Goal: Communication & Community: Answer question/provide support

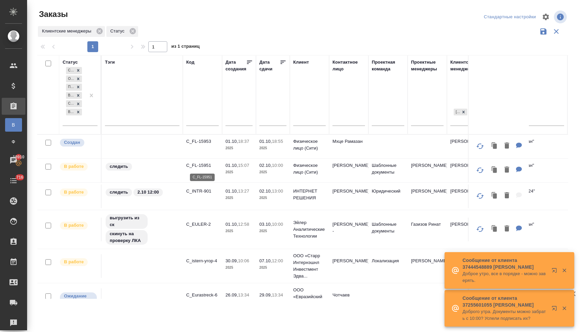
click at [198, 166] on p "C_FL-15951" at bounding box center [202, 165] width 33 height 7
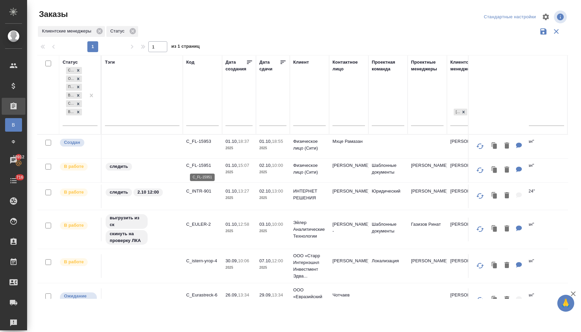
click at [203, 166] on p "C_FL-15951" at bounding box center [202, 165] width 33 height 7
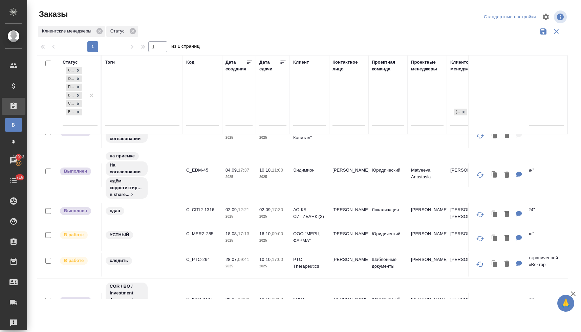
scroll to position [336, 0]
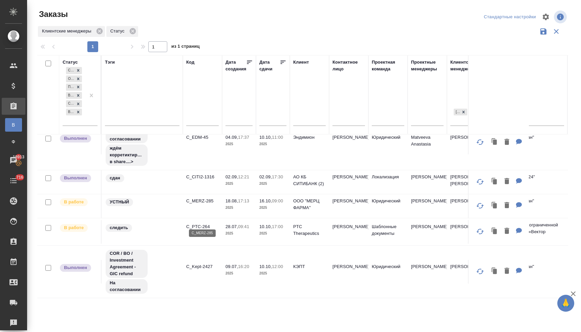
click at [207, 205] on p "C_MERZ-285" at bounding box center [202, 201] width 33 height 7
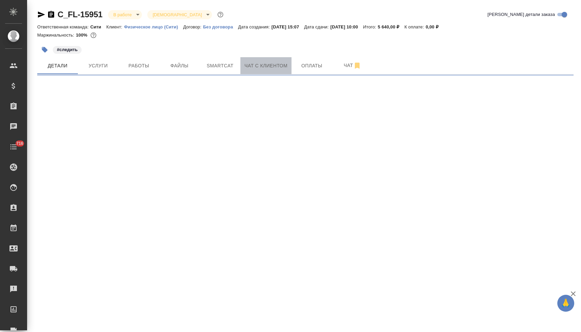
click at [266, 66] on span "Чат с клиентом" at bounding box center [266, 66] width 43 height 8
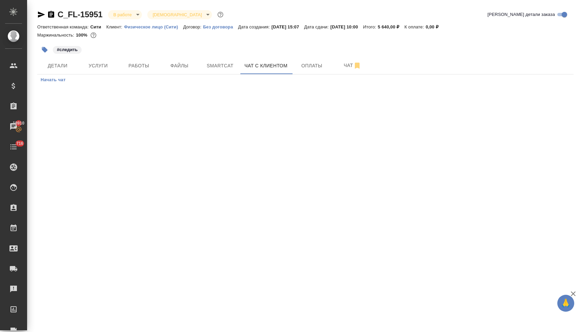
click at [59, 81] on span "Начать чат" at bounding box center [53, 80] width 25 height 8
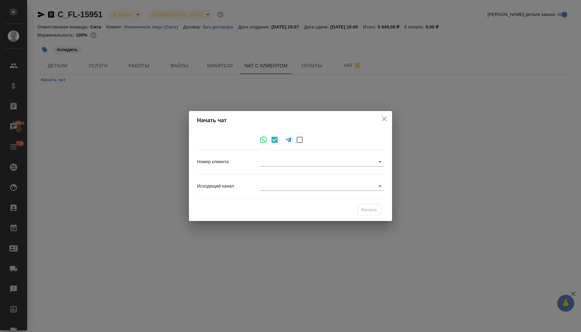
type input "89670543870"
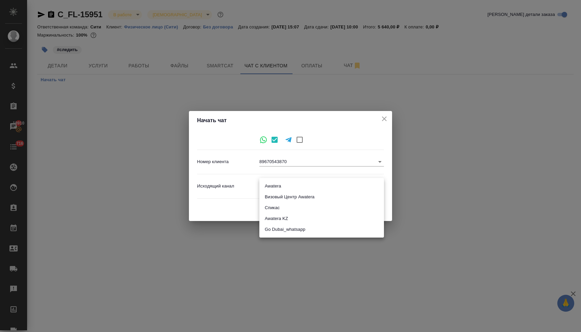
click at [274, 189] on body "🙏 .cls-1 fill:#fff; AWATERA Lyamina Nadezhda Клиенты Спецификации Заказы 18910 …" at bounding box center [290, 166] width 581 height 332
click at [276, 186] on li "Awatera" at bounding box center [321, 186] width 125 height 11
type input "2"
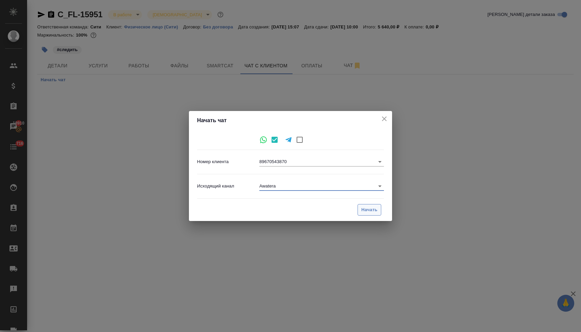
click at [375, 210] on span "Начать" at bounding box center [369, 210] width 16 height 8
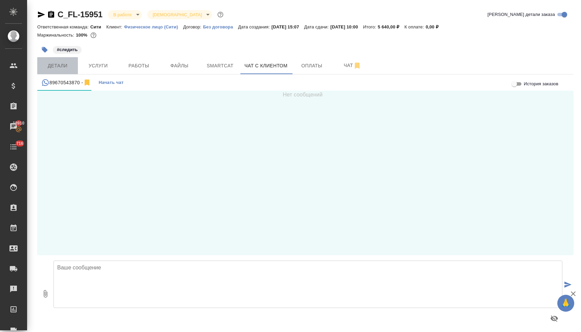
click at [61, 65] on span "Детали" at bounding box center [57, 66] width 33 height 8
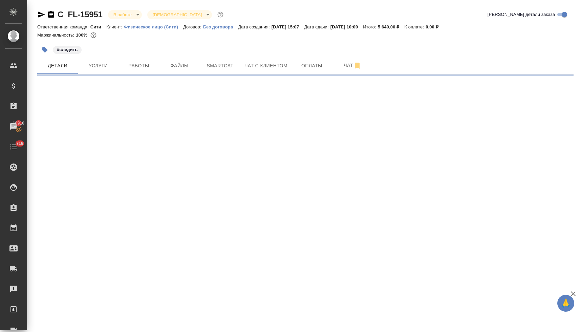
select select "RU"
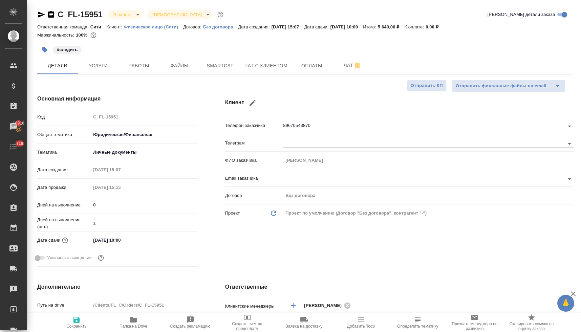
type textarea "x"
click at [275, 67] on span "Чат с клиентом" at bounding box center [266, 66] width 43 height 8
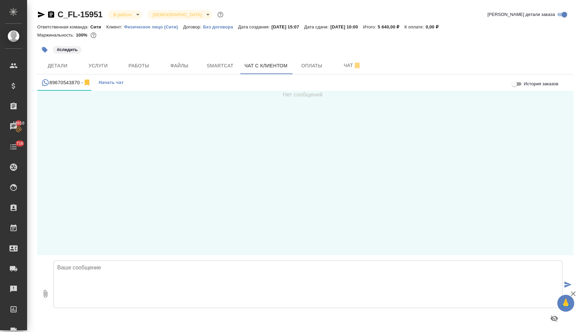
click at [211, 268] on textarea at bounding box center [308, 284] width 509 height 47
type textarea "Добрый день! Могли бы, пожалуйста, прислать транслитерацию имен по загранпаспор…"
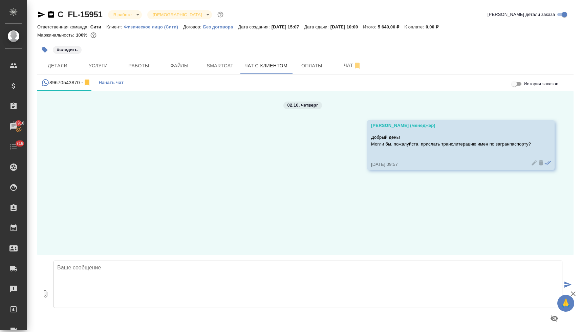
click at [531, 164] on icon at bounding box center [534, 163] width 7 height 7
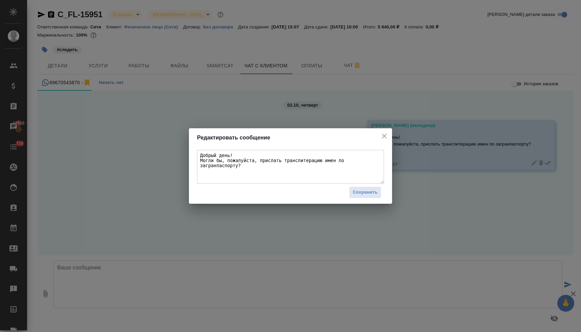
click at [234, 155] on textarea "Добрый день! Могли бы, пожалуйста, прислать транслитерацию имен по загранпаспор…" at bounding box center [290, 167] width 187 height 34
type textarea "Добрый день! Это бюро переводов Awatera Могли бы, пожалуйста, прислать транслит…"
click at [360, 194] on span "Сохранить" at bounding box center [365, 193] width 25 height 8
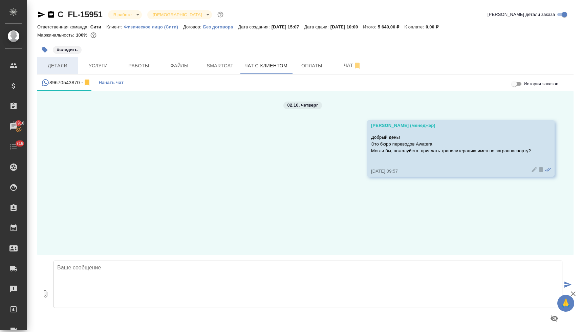
click at [65, 66] on span "Детали" at bounding box center [57, 66] width 33 height 8
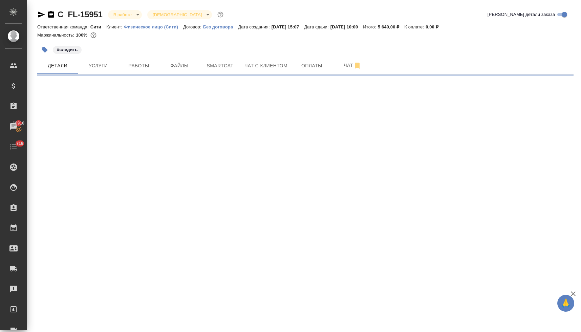
select select "RU"
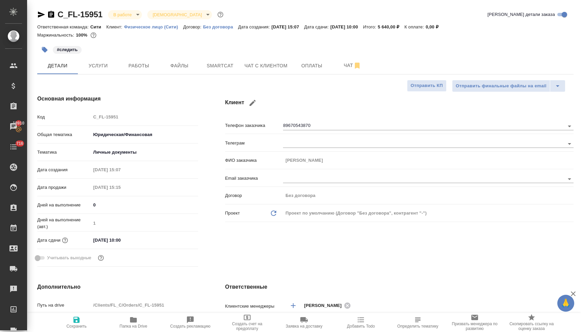
type textarea "x"
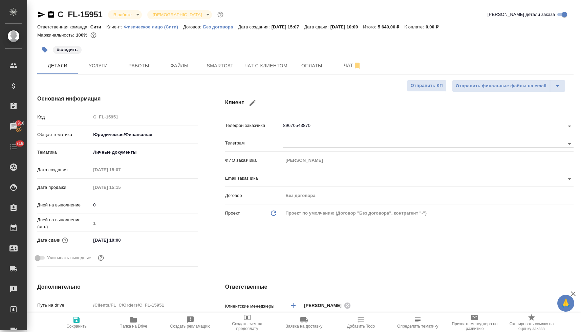
type textarea "x"
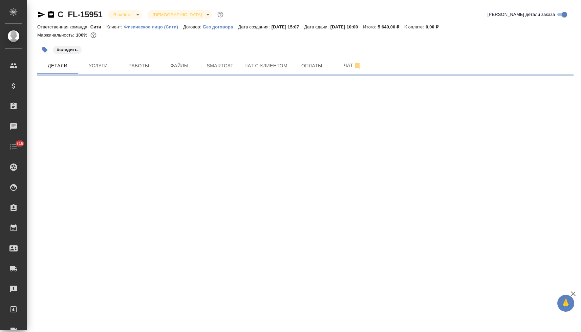
select select "RU"
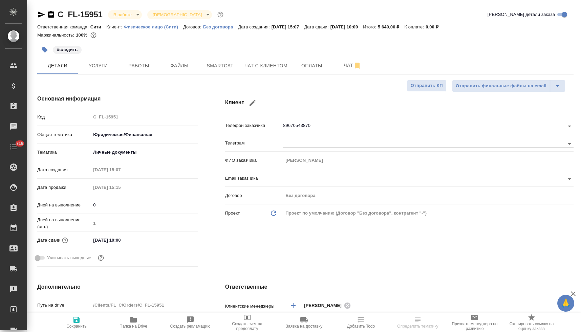
type textarea "x"
click at [142, 66] on span "Работы" at bounding box center [139, 66] width 33 height 8
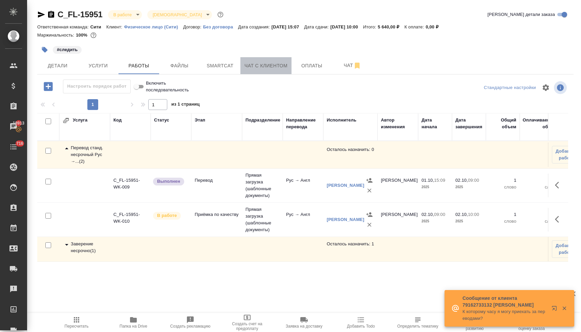
click at [272, 66] on span "Чат с клиентом" at bounding box center [266, 66] width 43 height 8
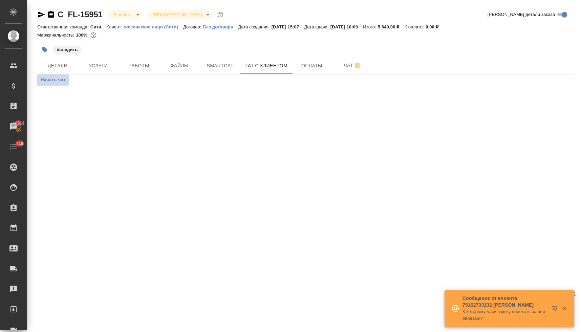
click at [49, 80] on span "Начать чат" at bounding box center [53, 80] width 25 height 8
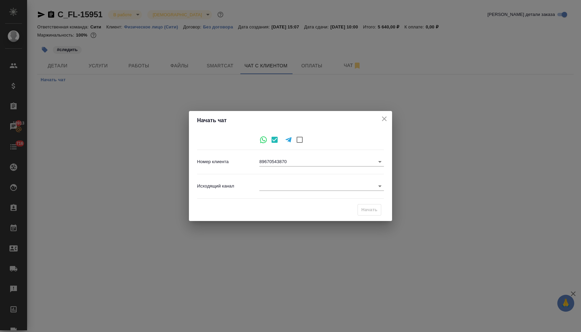
click at [266, 187] on body "🙏 .cls-1 fill:#fff; AWATERA Lyamina Nadezhda Клиенты Спецификации Заказы 18913 …" at bounding box center [290, 166] width 581 height 332
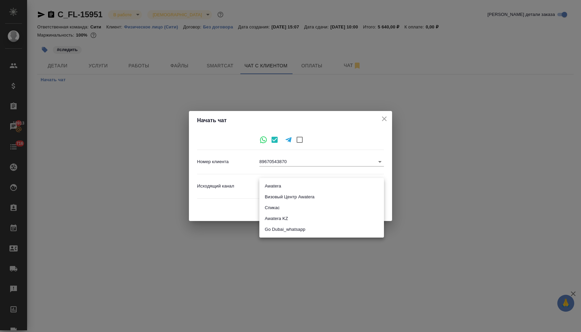
click at [268, 187] on li "Awatera" at bounding box center [321, 186] width 125 height 11
type input "2"
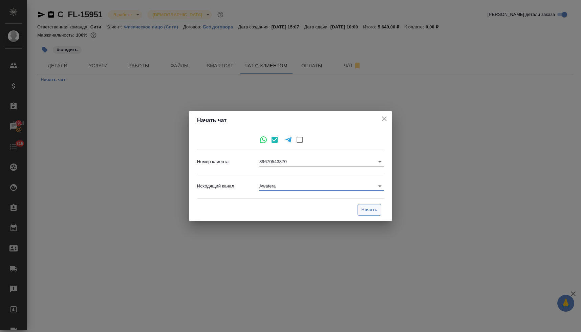
click at [363, 211] on span "Начать" at bounding box center [369, 210] width 16 height 8
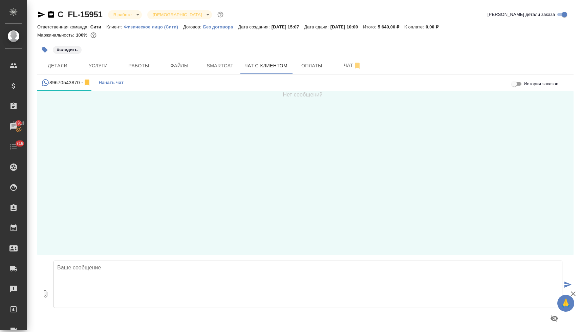
click at [513, 85] on input "История заказов" at bounding box center [514, 84] width 24 height 8
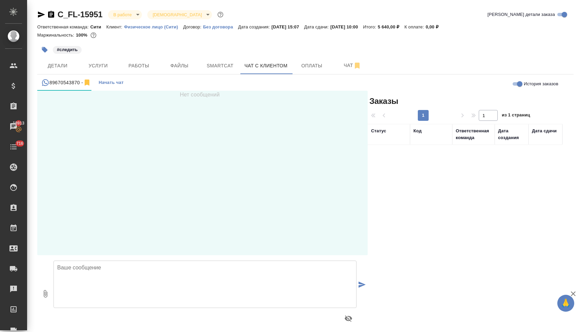
click at [510, 83] on input "История заказов" at bounding box center [520, 84] width 24 height 8
checkbox input "false"
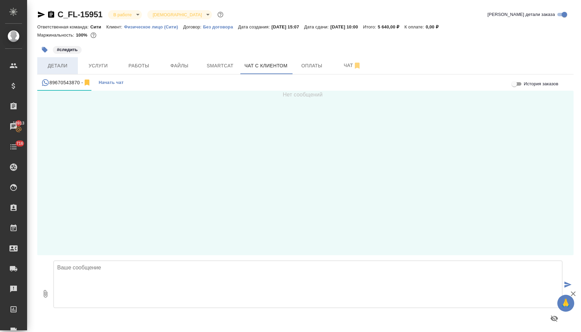
click at [57, 67] on span "Детали" at bounding box center [57, 66] width 33 height 8
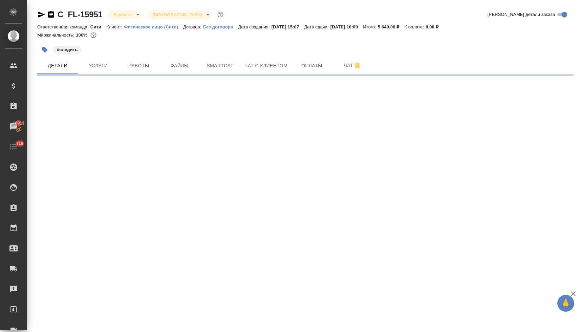
select select "RU"
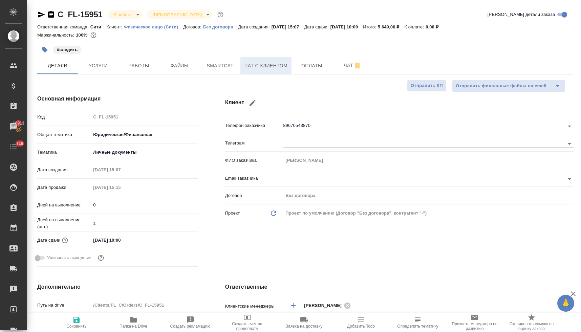
click at [271, 72] on button "Чат с клиентом" at bounding box center [265, 65] width 51 height 17
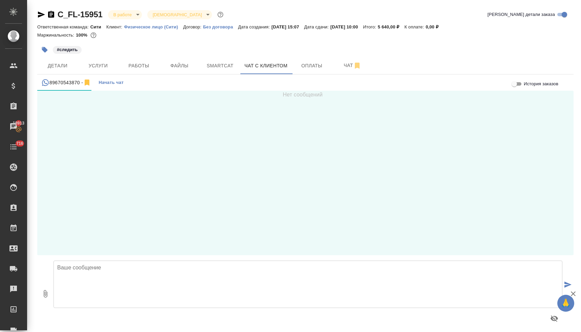
click at [41, 14] on icon "button" at bounding box center [41, 15] width 7 height 6
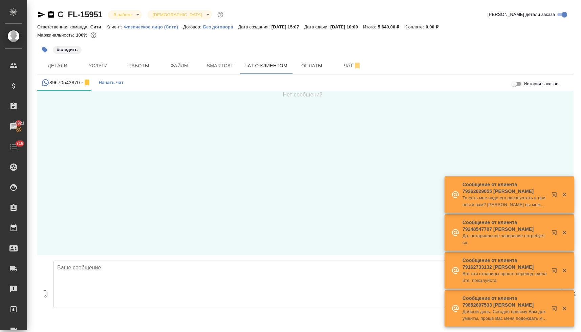
click at [40, 14] on icon "button" at bounding box center [41, 15] width 7 height 6
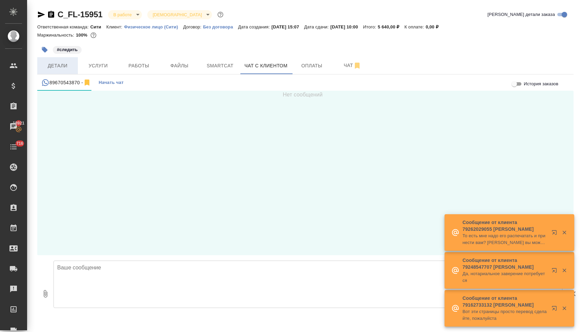
click at [47, 65] on span "Детали" at bounding box center [57, 66] width 33 height 8
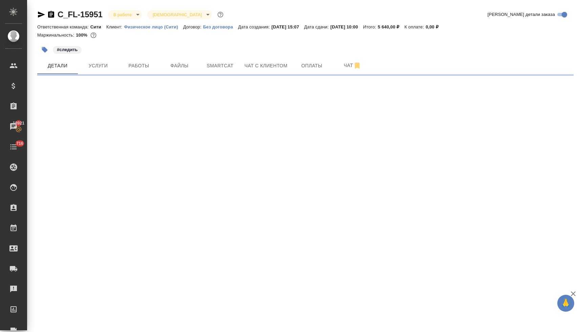
select select "RU"
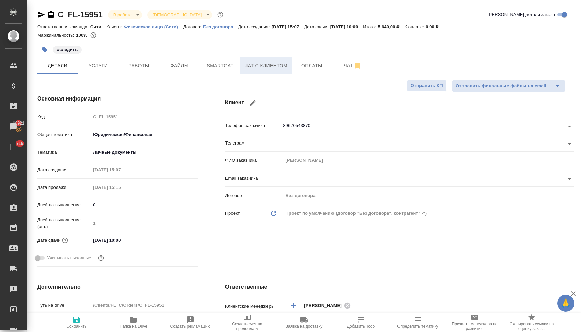
type textarea "x"
click at [262, 67] on span "Чат с клиентом" at bounding box center [266, 66] width 43 height 8
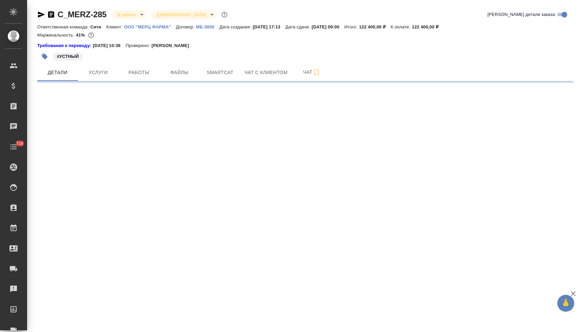
select select "RU"
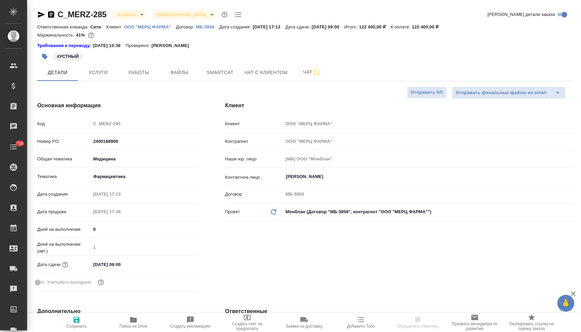
type textarea "x"
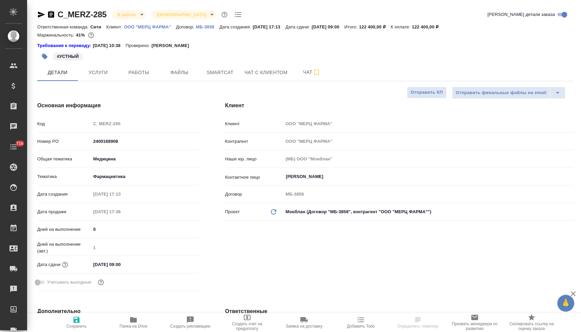
type textarea "x"
click at [138, 320] on span "Папка на Drive" at bounding box center [133, 322] width 49 height 13
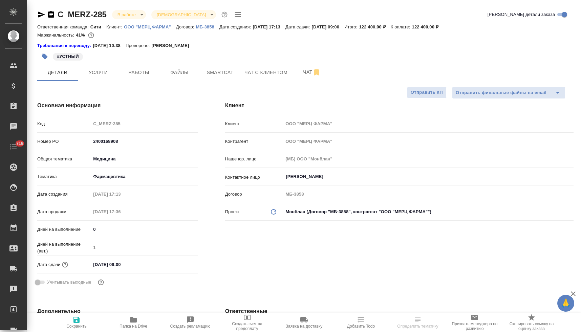
type textarea "x"
select select "RU"
type textarea "x"
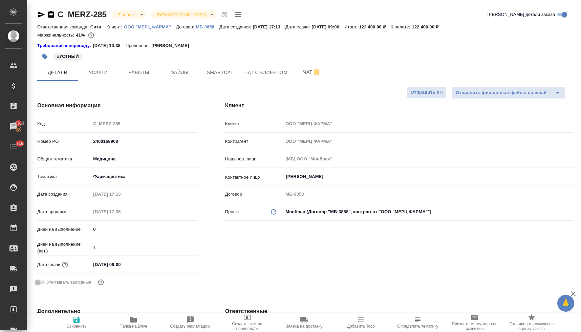
type textarea "x"
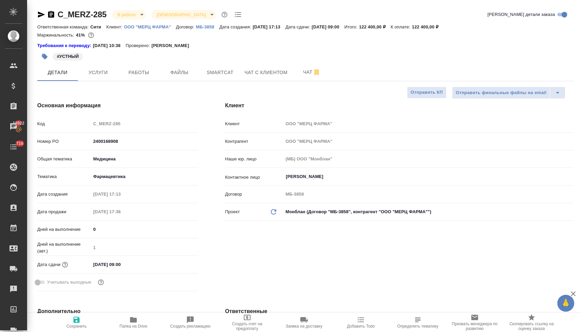
type textarea "x"
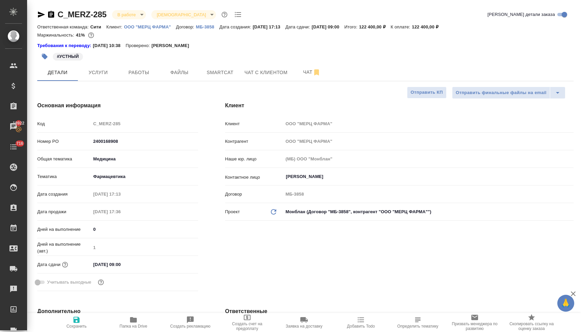
type textarea "x"
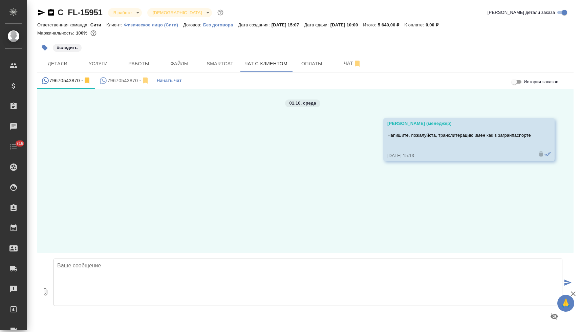
scroll to position [4, 0]
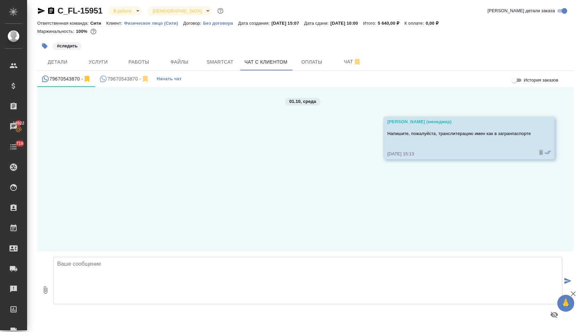
click at [312, 279] on textarea at bounding box center [308, 280] width 509 height 47
drag, startPoint x: 136, startPoint y: 271, endPoint x: 131, endPoint y: 271, distance: 5.4
click at [131, 271] on textarea "Добрый день! Перевод документов готов, но пока не можем заверить его, поскольку" at bounding box center [308, 280] width 509 height 47
click at [259, 272] on textarea "Добрый день! Перевод документов готов, однако пока не можем заверить его, поско…" at bounding box center [308, 280] width 509 height 47
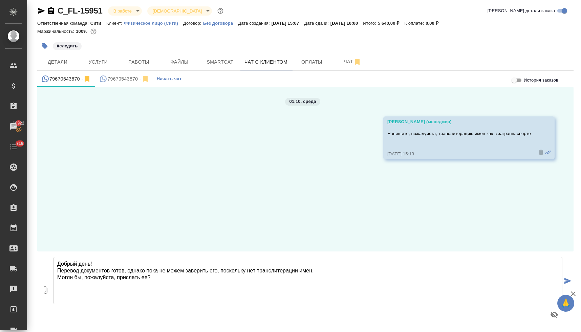
type textarea "Добрый день! Перевод документов готов, однако пока не можем заверить его, поско…"
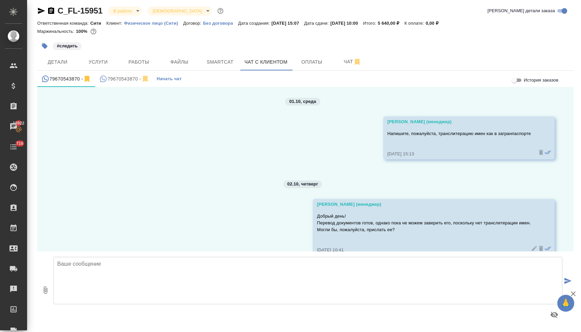
scroll to position [14, 0]
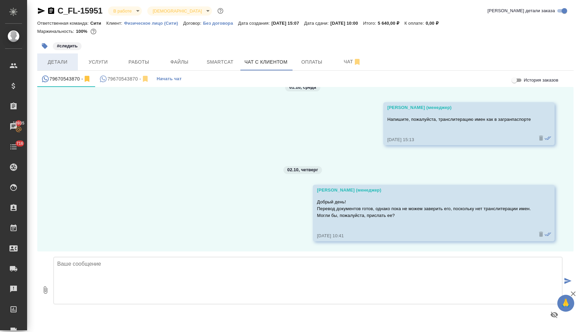
click at [59, 62] on span "Детали" at bounding box center [57, 62] width 33 height 8
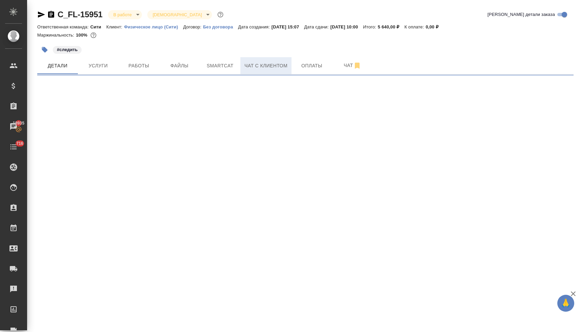
click at [272, 70] on span "Чат с клиентом" at bounding box center [266, 66] width 43 height 8
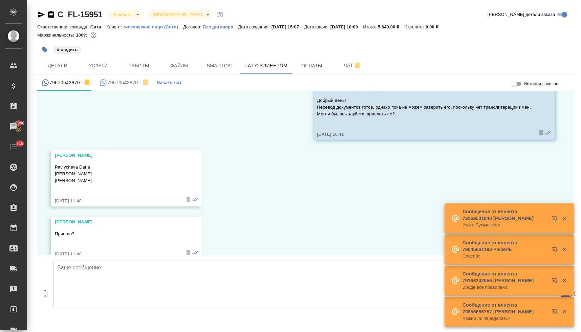
scroll to position [134, 0]
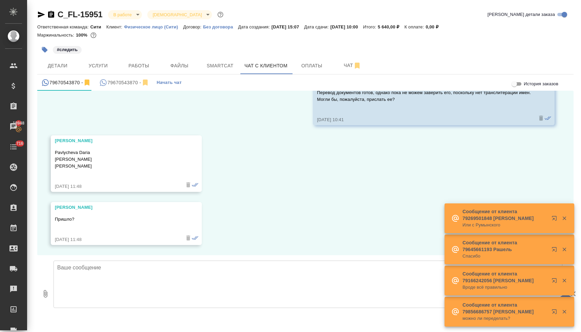
click at [201, 273] on textarea at bounding box center [308, 284] width 509 height 47
type textarea "да, спасибо!"
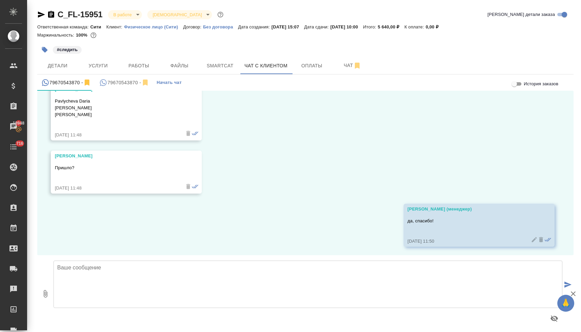
scroll to position [187, 0]
click at [61, 62] on span "Детали" at bounding box center [57, 66] width 33 height 8
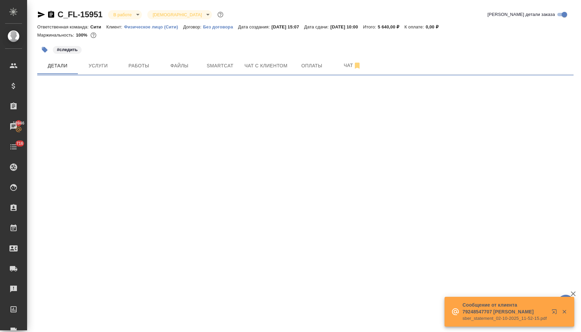
select select "RU"
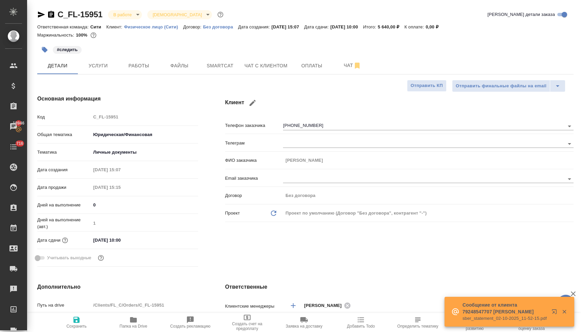
type textarea "x"
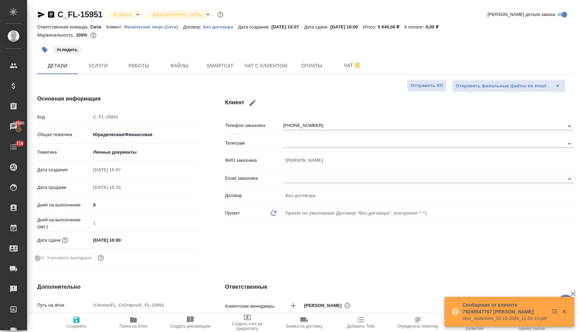
type textarea "x"
click at [134, 319] on icon "button" at bounding box center [133, 319] width 7 height 5
type textarea "x"
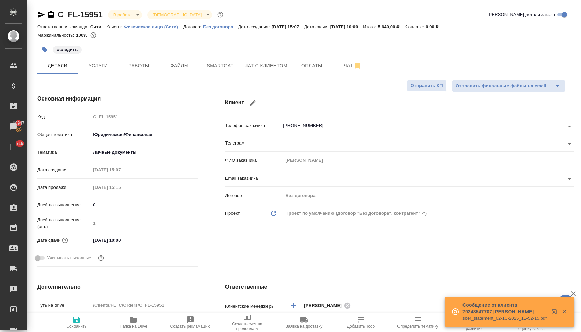
type textarea "x"
click at [272, 63] on span "Чат с клиентом" at bounding box center [266, 66] width 43 height 8
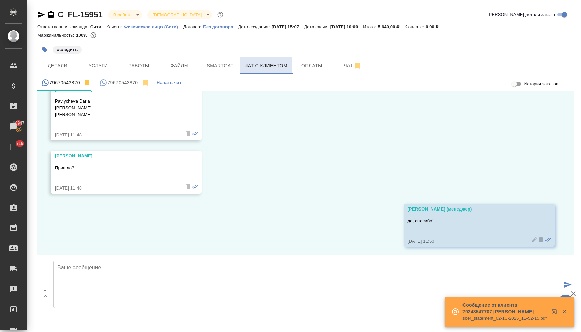
scroll to position [187, 0]
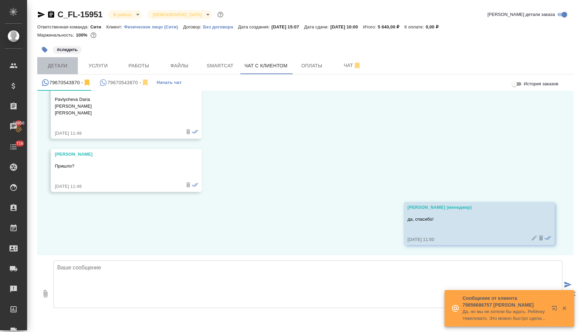
click at [51, 68] on span "Детали" at bounding box center [57, 66] width 33 height 8
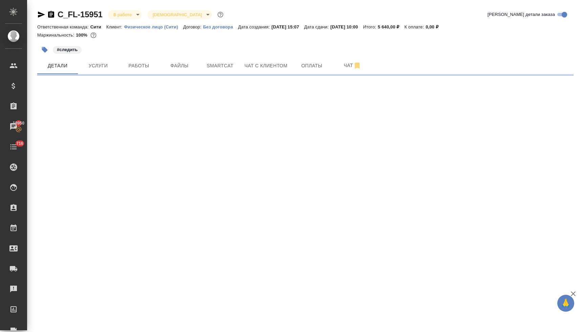
select select "RU"
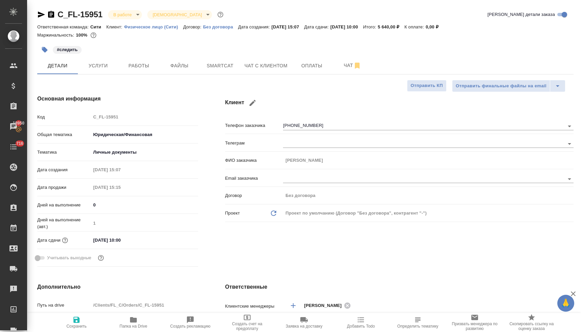
type textarea "x"
click at [85, 118] on div "Код C_FL-15951" at bounding box center [117, 117] width 161 height 12
type textarea "x"
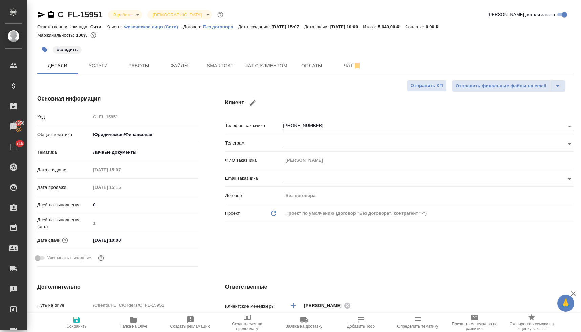
type textarea "x"
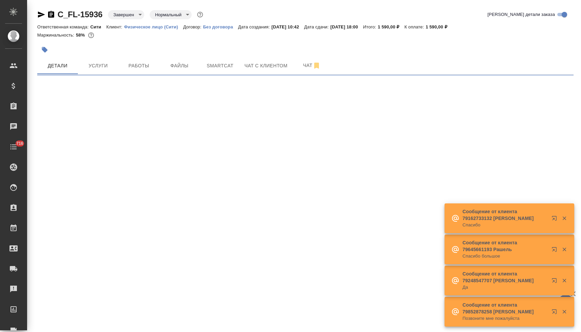
select select "RU"
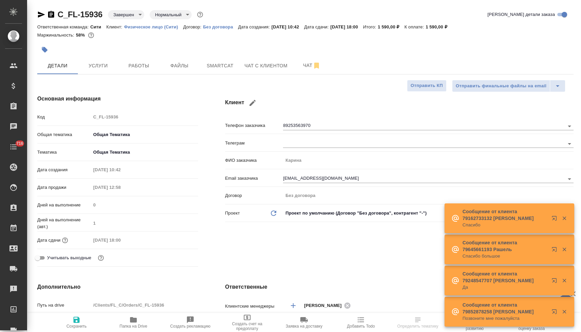
type textarea "x"
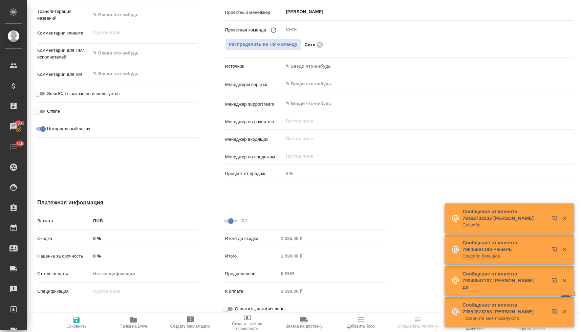
scroll to position [355, 0]
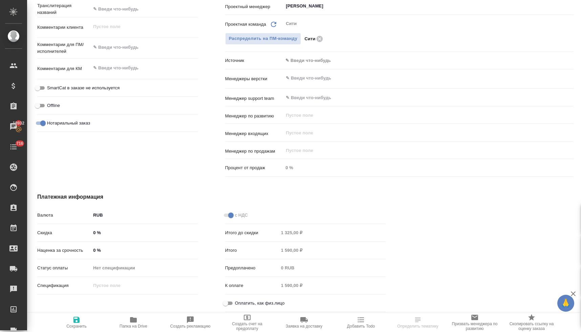
click at [237, 300] on span "Оплатить, как физ.лицо" at bounding box center [260, 303] width 50 height 7
click at [237, 299] on input "Оплатить, как физ.лицо" at bounding box center [225, 303] width 24 height 8
checkbox input "true"
type textarea "x"
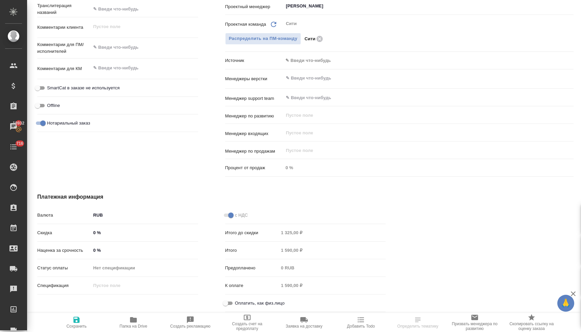
type textarea "x"
click at [70, 322] on span "Сохранить" at bounding box center [76, 322] width 49 height 13
type textarea "x"
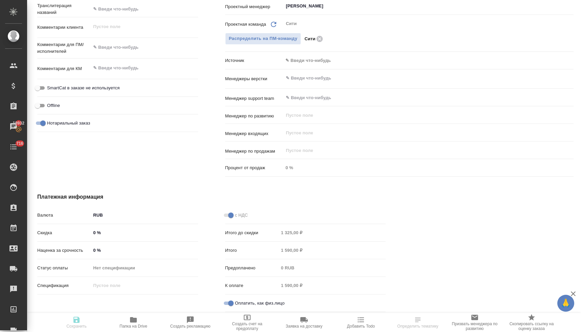
type textarea "x"
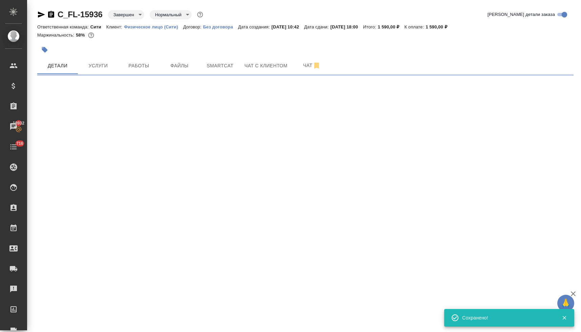
scroll to position [0, 0]
click at [315, 66] on span "Оплаты" at bounding box center [312, 66] width 33 height 8
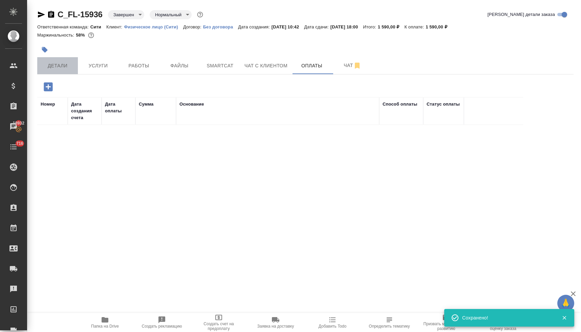
click at [55, 67] on span "Детали" at bounding box center [57, 66] width 33 height 8
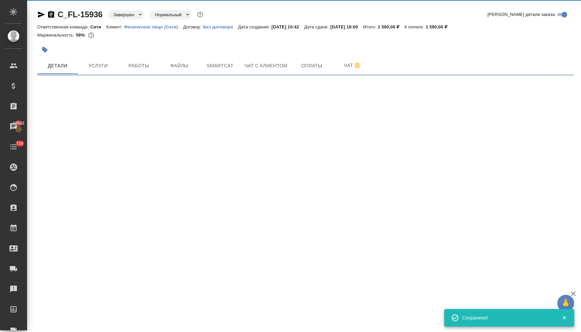
select select "RU"
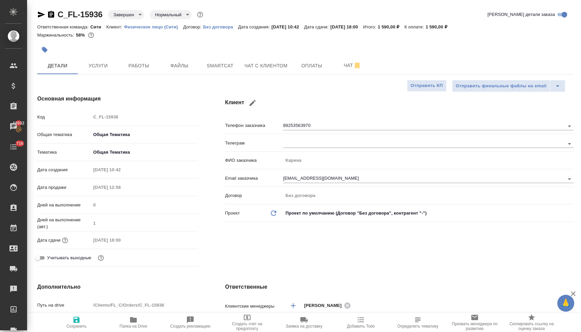
click at [89, 120] on div "Код C_FL-15936" at bounding box center [117, 117] width 161 height 12
type textarea "x"
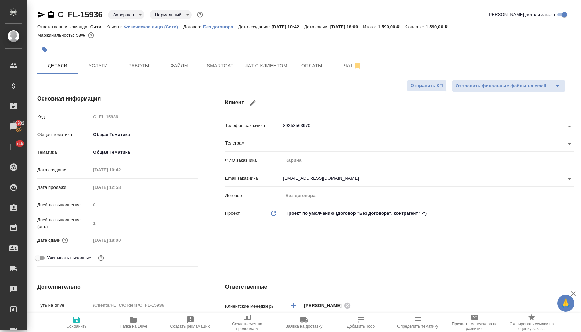
type textarea "x"
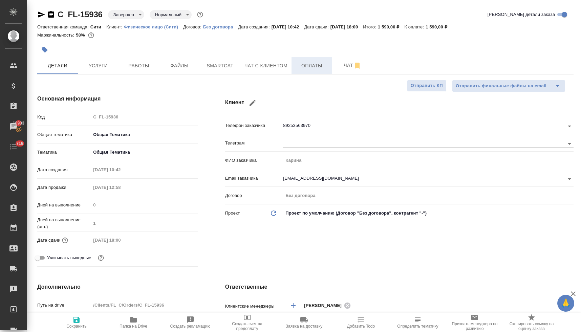
click at [307, 66] on span "Оплаты" at bounding box center [312, 66] width 33 height 8
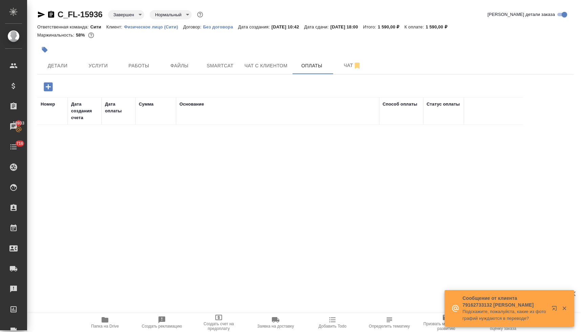
click at [47, 89] on icon "button" at bounding box center [48, 86] width 9 height 9
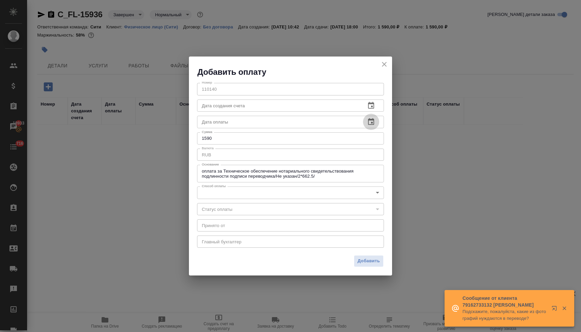
click at [374, 123] on icon "button" at bounding box center [371, 122] width 8 height 8
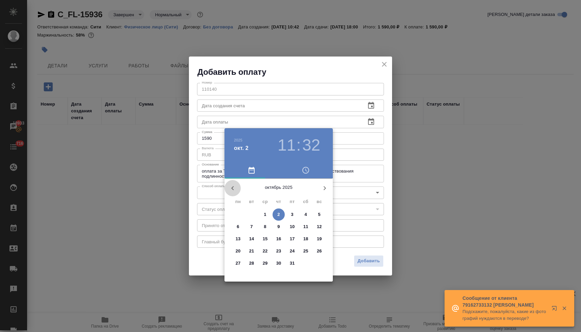
click at [232, 186] on icon "button" at bounding box center [233, 188] width 8 height 8
click at [280, 253] on p "25" at bounding box center [278, 251] width 5 height 7
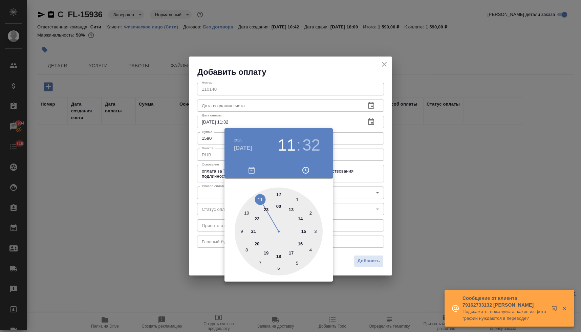
click at [279, 192] on div at bounding box center [279, 232] width 88 height 88
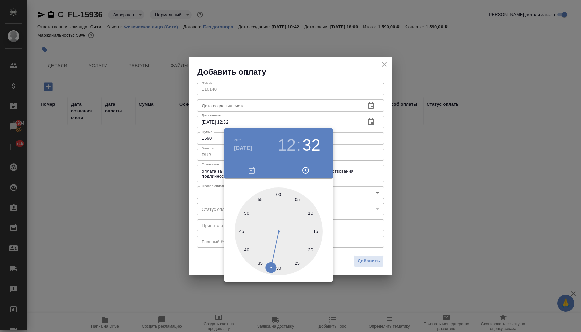
click at [303, 262] on div at bounding box center [279, 232] width 88 height 88
type input "25.09.2025 12:24"
click at [339, 261] on div at bounding box center [290, 166] width 581 height 332
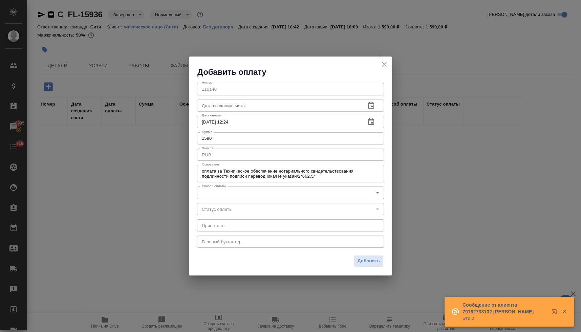
click at [332, 188] on body "🙏 .cls-1 fill:#fff; AWATERA Lyamina Nadezhda Клиенты Спецификации Заказы 18935 …" at bounding box center [290, 166] width 581 height 332
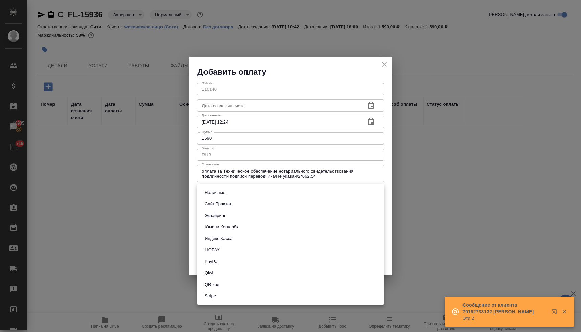
click at [304, 202] on li "Сайт Трактат" at bounding box center [290, 204] width 187 height 12
type input "site-traktat"
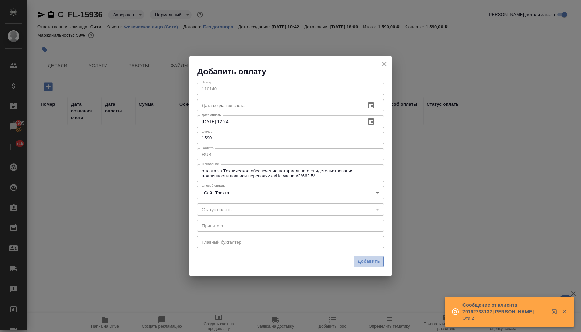
click at [366, 263] on span "Добавить" at bounding box center [369, 262] width 22 height 8
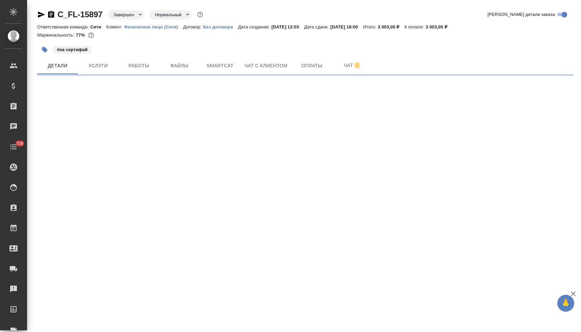
select select "RU"
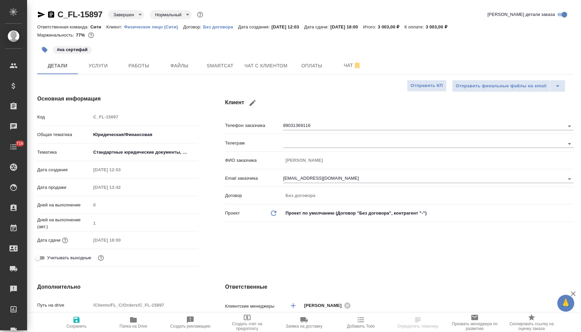
type textarea "x"
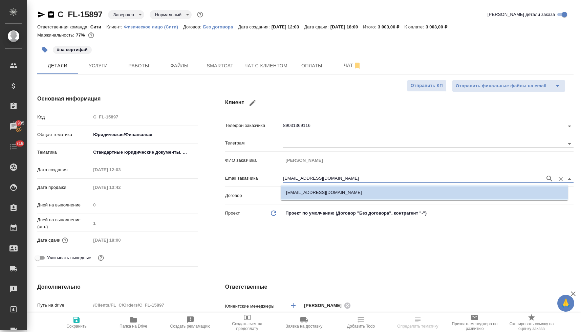
drag, startPoint x: 331, startPoint y: 178, endPoint x: 249, endPoint y: 180, distance: 82.0
click at [250, 180] on div "Email заказчика [EMAIL_ADDRESS][DOMAIN_NAME]" at bounding box center [399, 178] width 349 height 12
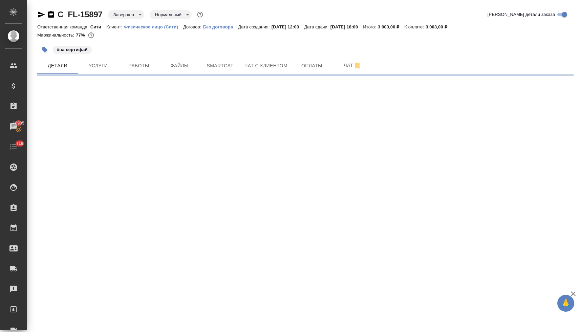
select select "RU"
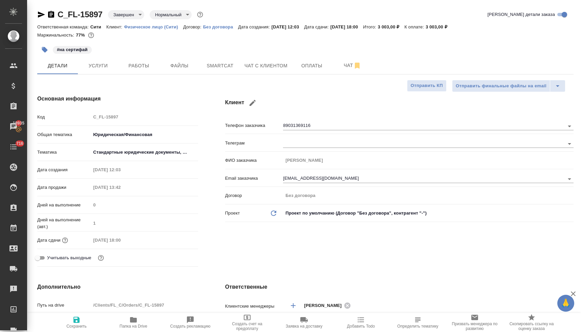
type textarea "x"
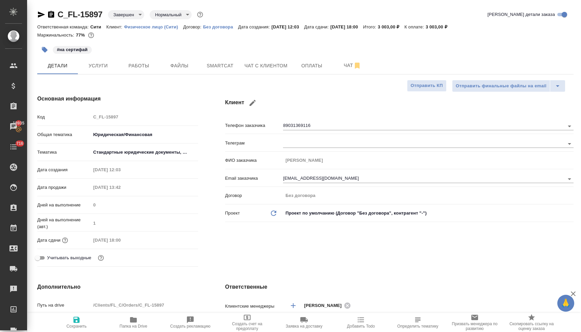
type textarea "x"
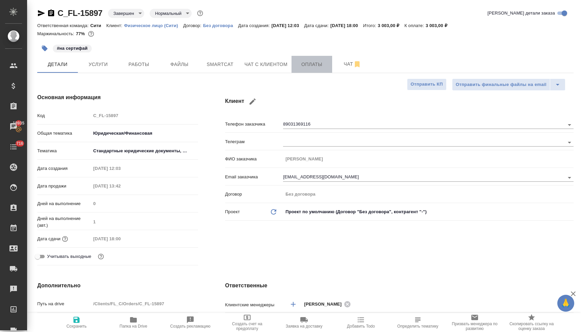
click at [312, 64] on span "Оплаты" at bounding box center [312, 64] width 33 height 8
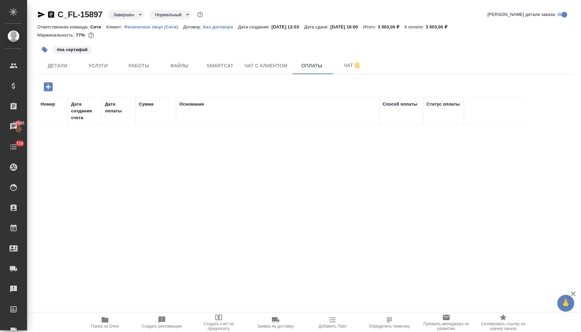
click at [46, 87] on icon "button" at bounding box center [48, 86] width 9 height 9
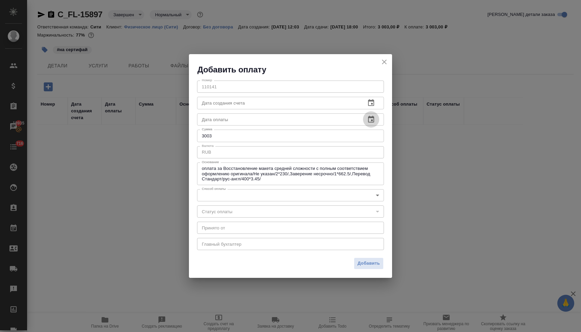
click at [374, 119] on icon "button" at bounding box center [371, 119] width 8 height 8
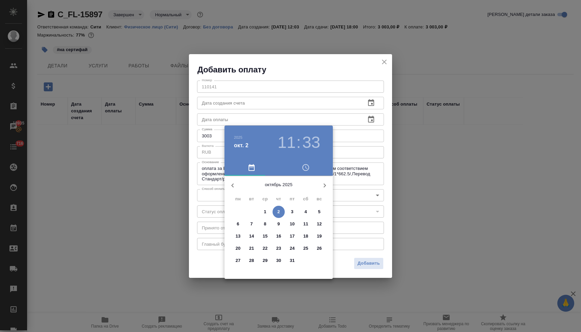
click at [232, 186] on icon "button" at bounding box center [232, 186] width 2 height 4
click at [266, 225] on p "10" at bounding box center [265, 224] width 5 height 7
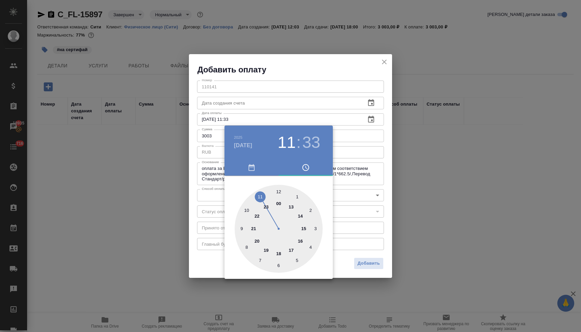
click at [304, 228] on div at bounding box center [279, 229] width 88 height 88
click at [301, 259] on div at bounding box center [279, 229] width 88 height 88
type input "[DATE] 15:24"
click at [342, 262] on div at bounding box center [290, 166] width 581 height 332
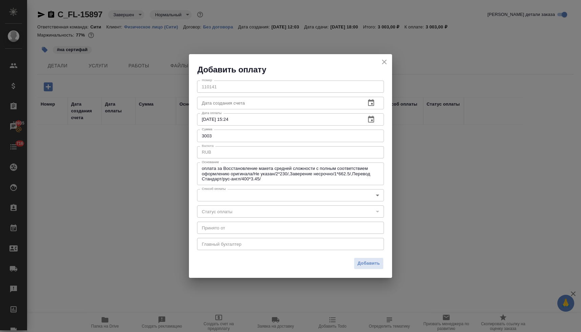
click at [368, 266] on span "Добавить" at bounding box center [369, 264] width 22 height 8
type input "0"
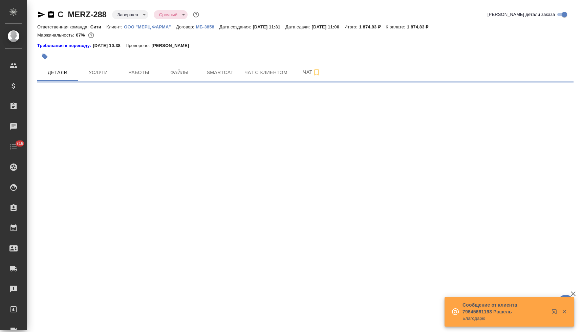
select select "RU"
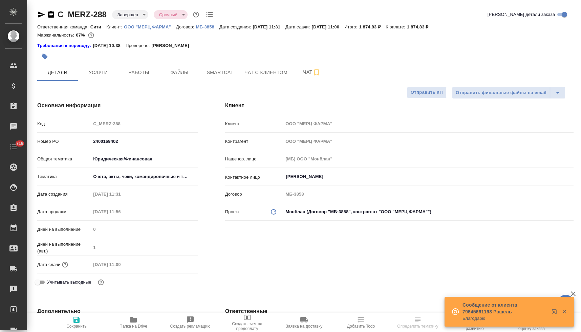
type textarea "x"
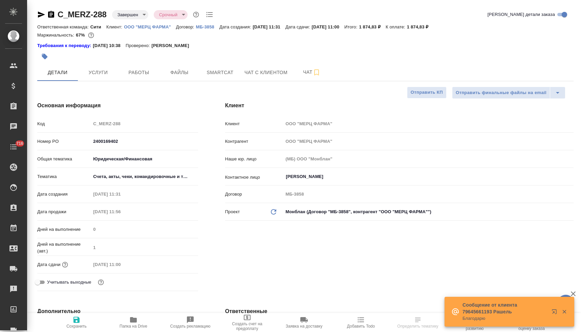
type textarea "x"
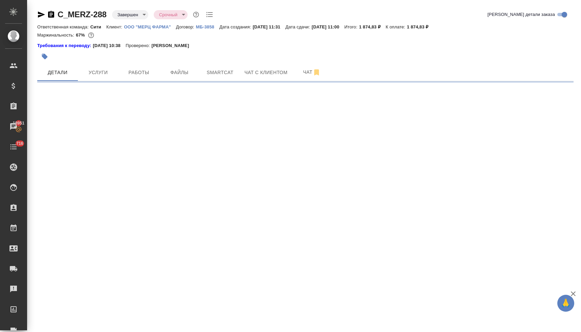
select select "RU"
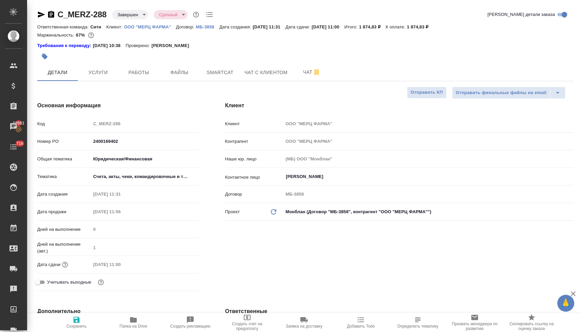
type textarea "x"
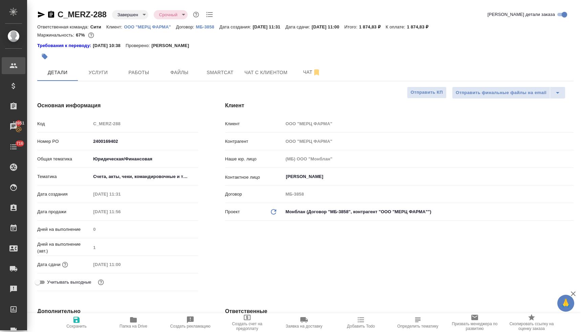
type textarea "x"
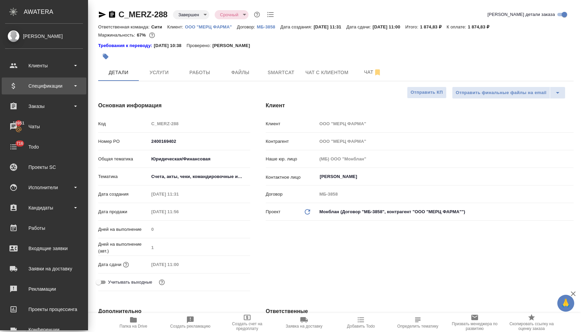
click at [46, 88] on div "Спецификации" at bounding box center [44, 86] width 78 height 10
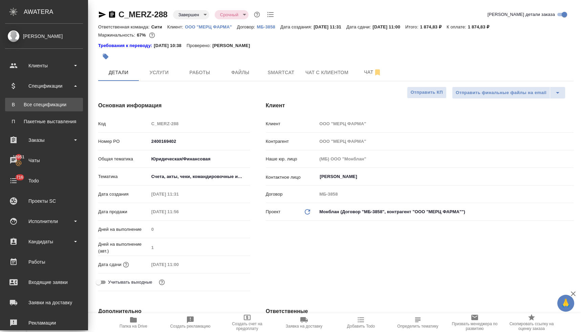
type textarea "x"
click at [54, 106] on div "Все спецификации" at bounding box center [43, 104] width 71 height 7
type textarea "x"
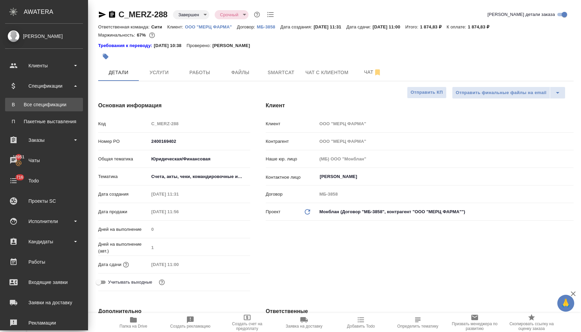
type textarea "x"
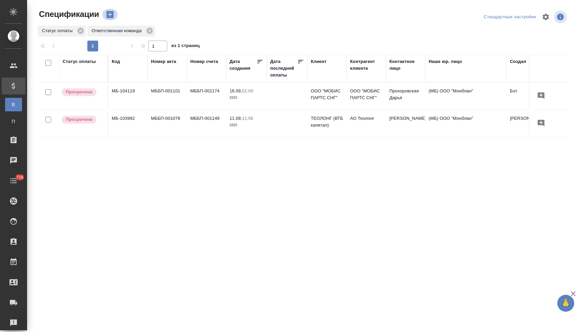
click at [110, 12] on icon "button" at bounding box center [109, 14] width 7 height 7
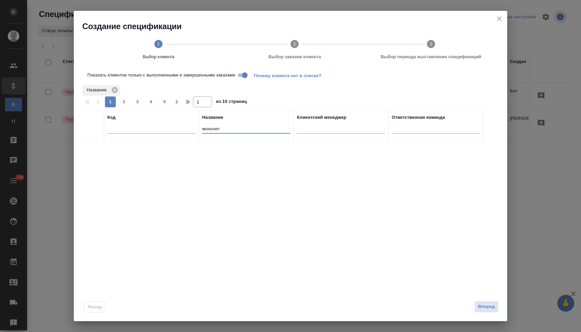
drag, startPoint x: 227, startPoint y: 127, endPoint x: 193, endPoint y: 128, distance: 34.6
click at [193, 128] on tr "Код Название монолит Клиентский менеджер Ответственная команда" at bounding box center [282, 126] width 401 height 32
type input "мерц"
click at [94, 152] on input "checkbox" at bounding box center [93, 151] width 6 height 6
checkbox input "true"
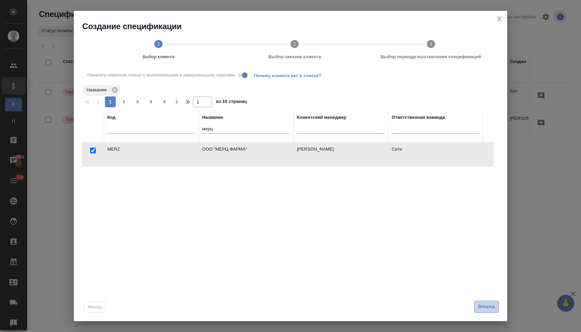
click at [486, 308] on span "Вперед" at bounding box center [486, 307] width 17 height 8
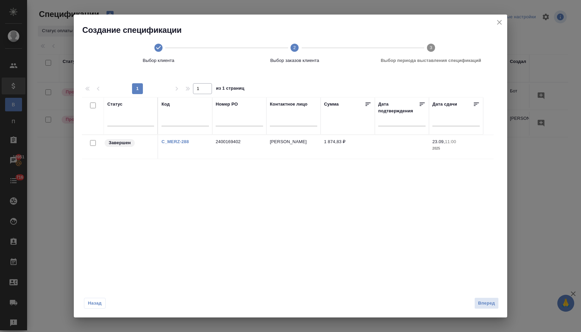
click at [93, 143] on input "checkbox" at bounding box center [93, 143] width 6 height 6
checkbox input "true"
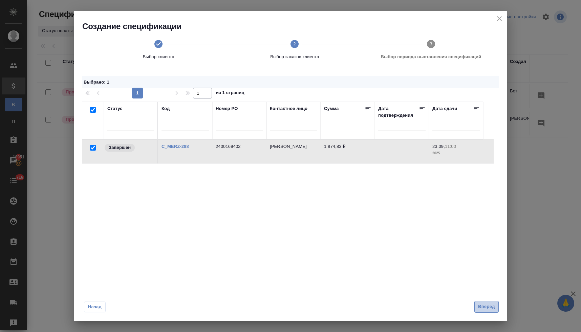
click at [489, 308] on span "Вперед" at bounding box center [486, 307] width 17 height 8
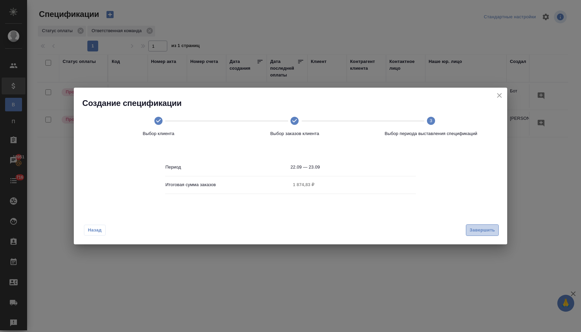
click at [476, 229] on span "Завершить" at bounding box center [482, 231] width 25 height 8
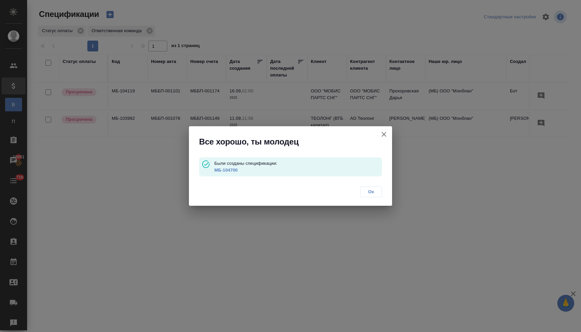
click at [228, 169] on link "МБ-104700" at bounding box center [225, 170] width 23 height 5
click at [385, 133] on icon "button" at bounding box center [384, 134] width 5 height 5
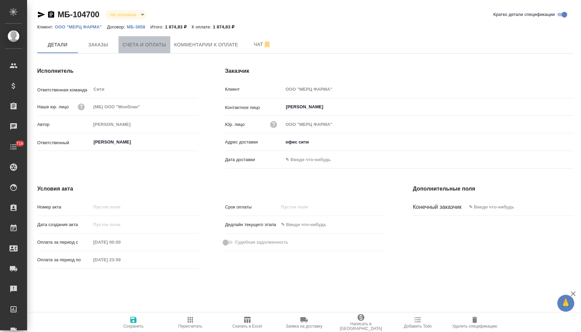
click at [165, 45] on span "Счета и оплаты" at bounding box center [145, 45] width 44 height 8
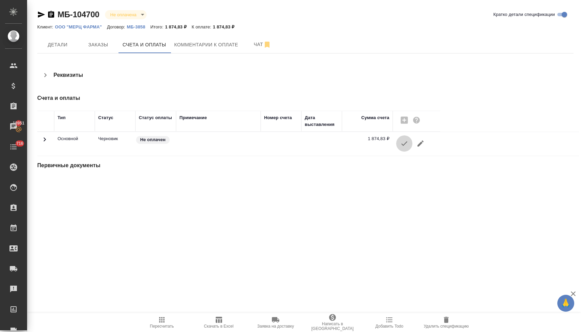
click at [404, 142] on icon "button" at bounding box center [404, 144] width 8 height 8
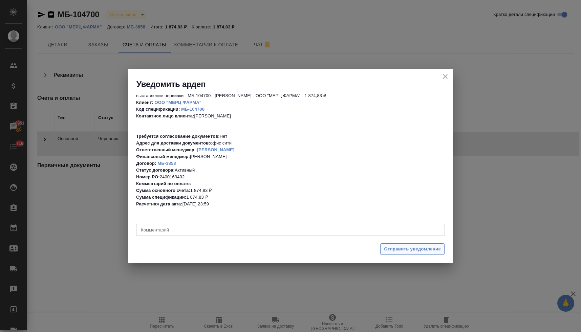
click at [423, 248] on span "Отправить уведомление" at bounding box center [412, 250] width 57 height 8
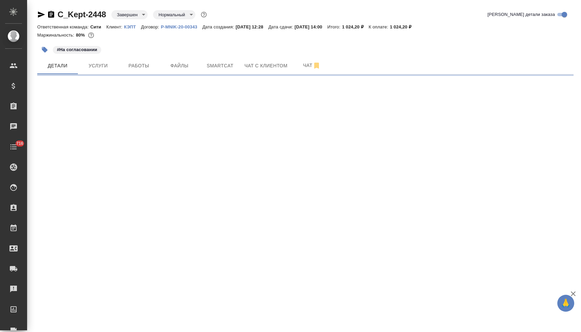
select select "RU"
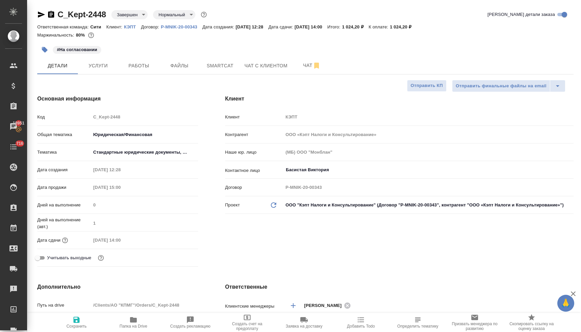
type textarea "x"
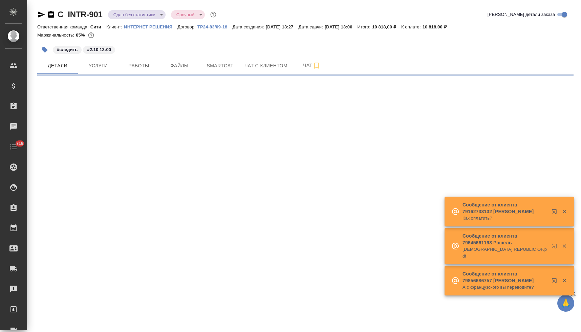
select select "RU"
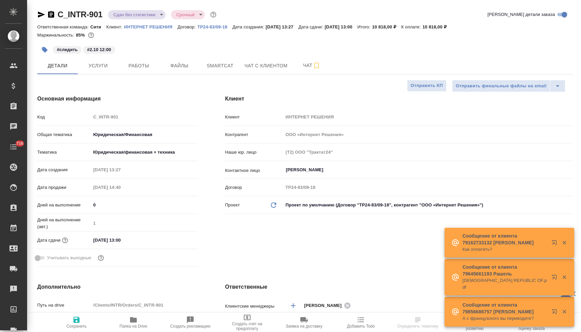
type textarea "x"
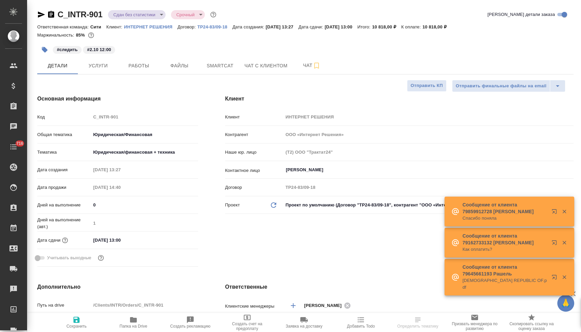
type textarea "x"
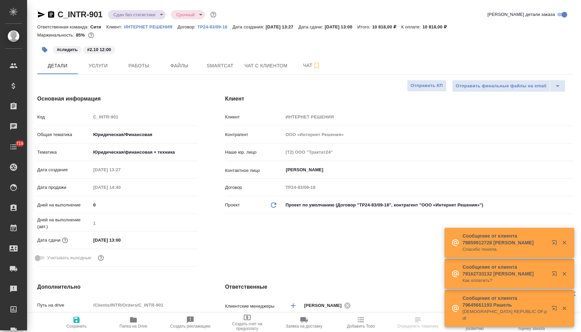
type textarea "x"
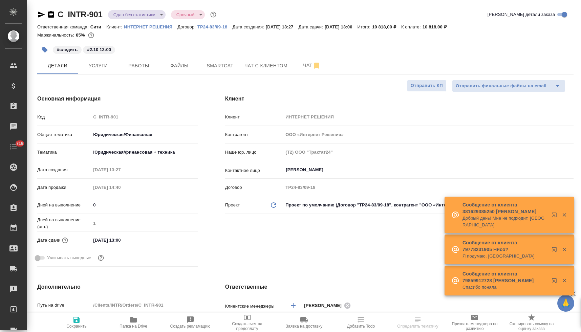
click at [136, 322] on icon "button" at bounding box center [133, 319] width 7 height 5
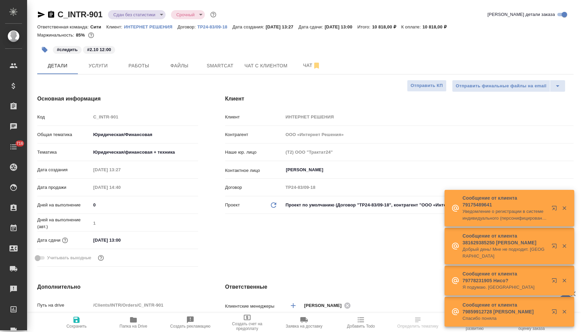
type textarea "x"
select select "RU"
type textarea "x"
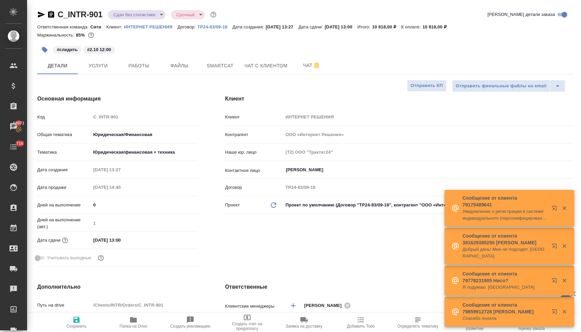
type textarea "x"
click at [96, 66] on span "Услуги" at bounding box center [98, 66] width 33 height 8
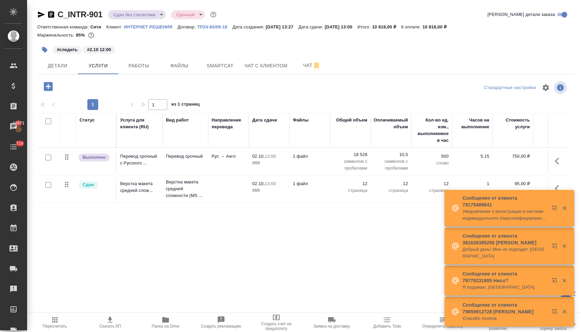
click at [136, 157] on p "Перевод срочный с Русского ..." at bounding box center [139, 160] width 39 height 14
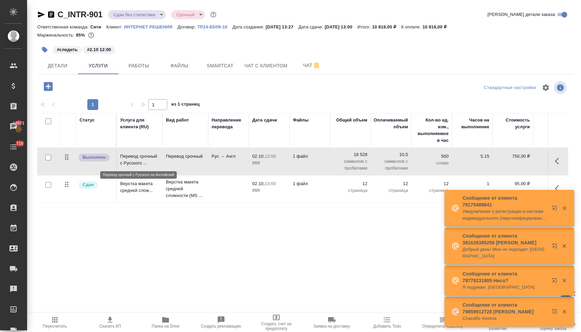
click at [136, 157] on p "Перевод срочный с Русского ..." at bounding box center [139, 160] width 39 height 14
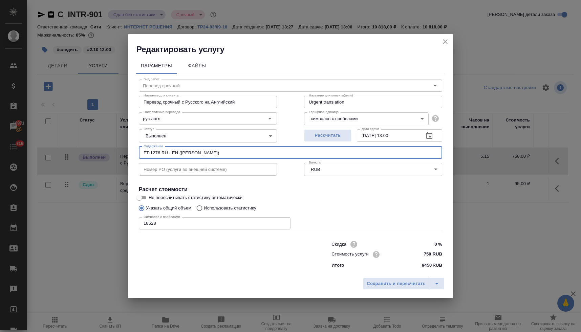
drag, startPoint x: 178, startPoint y: 152, endPoint x: 125, endPoint y: 148, distance: 53.7
click at [125, 148] on div "Редактировать услугу Параметры Файлы Вид работ Перевод срочный Вид работ Назван…" at bounding box center [290, 166] width 581 height 332
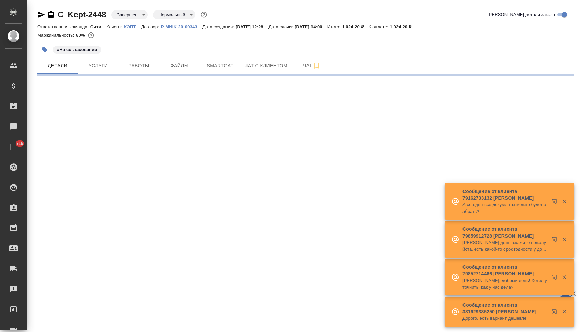
select select "RU"
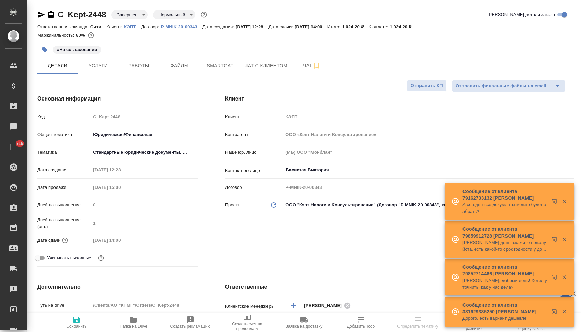
type textarea "x"
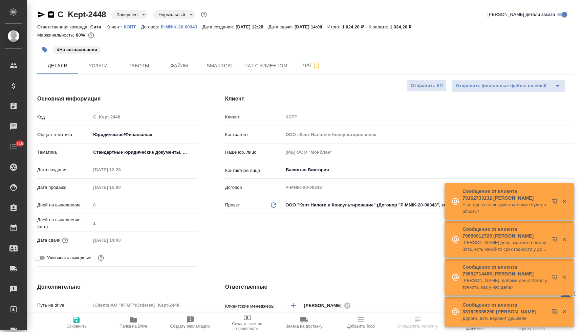
type textarea "x"
click at [39, 13] on icon "button" at bounding box center [41, 15] width 7 height 6
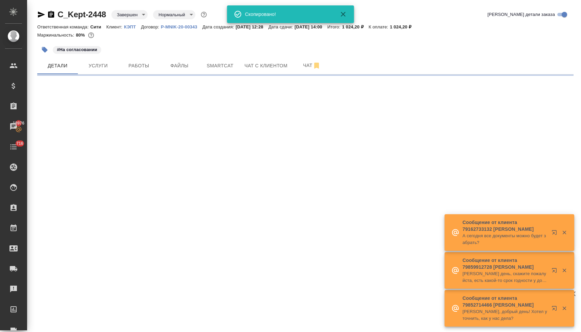
select select "RU"
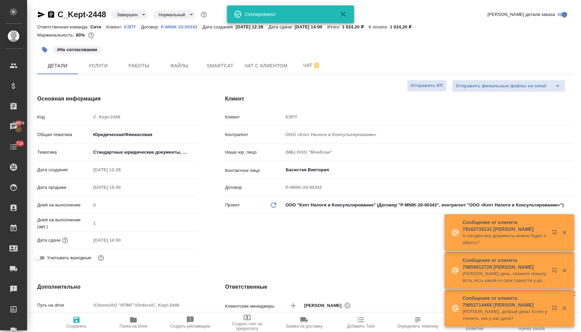
type textarea "x"
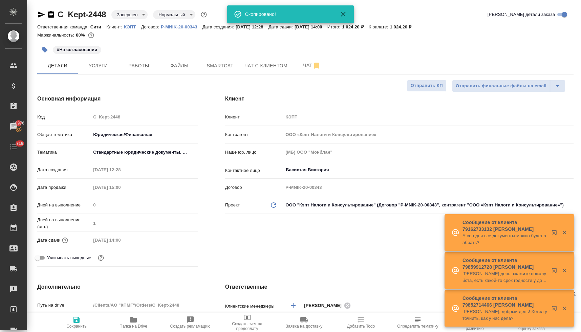
type textarea "x"
